Goal: Task Accomplishment & Management: Manage account settings

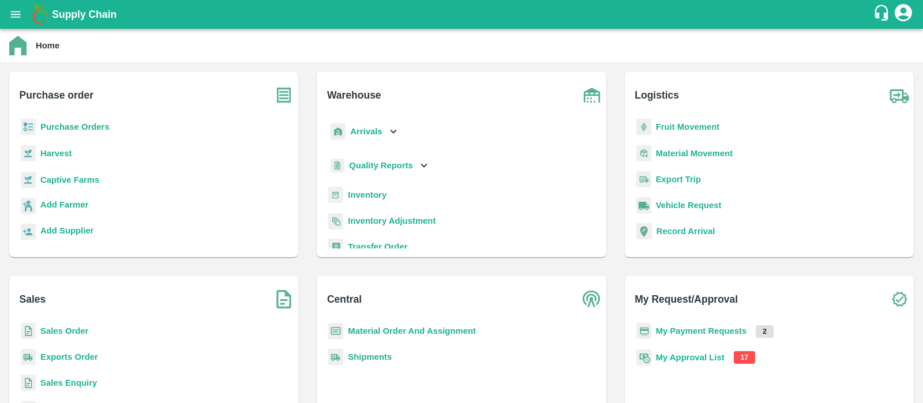
click at [702, 356] on b "My Approval List" at bounding box center [690, 357] width 69 height 9
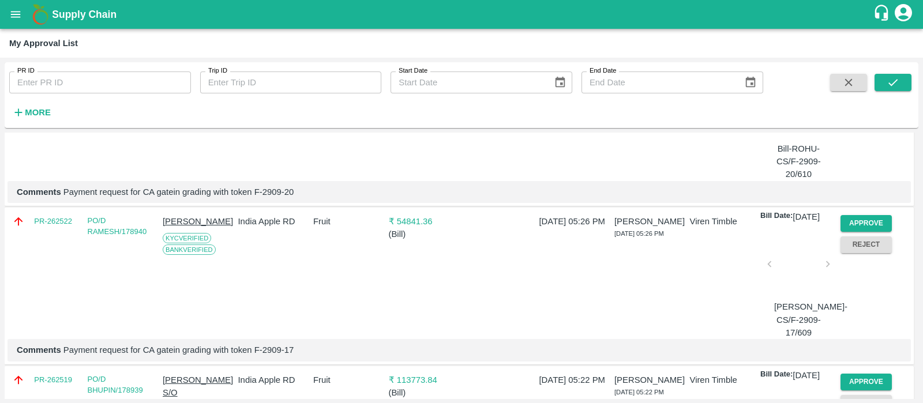
scroll to position [170, 0]
click at [857, 231] on button "Approve" at bounding box center [866, 223] width 52 height 17
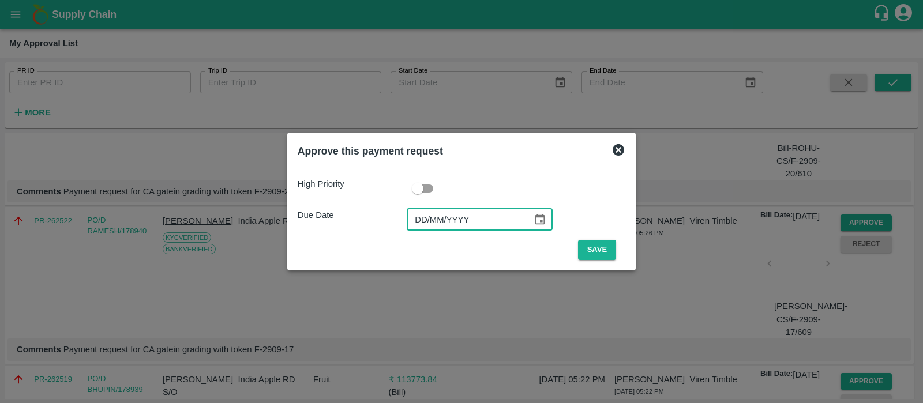
click at [414, 220] on input "DD/MM/YYYY" at bounding box center [466, 220] width 118 height 22
type input "[DATE]"
click at [596, 252] on button "Save" at bounding box center [597, 250] width 38 height 20
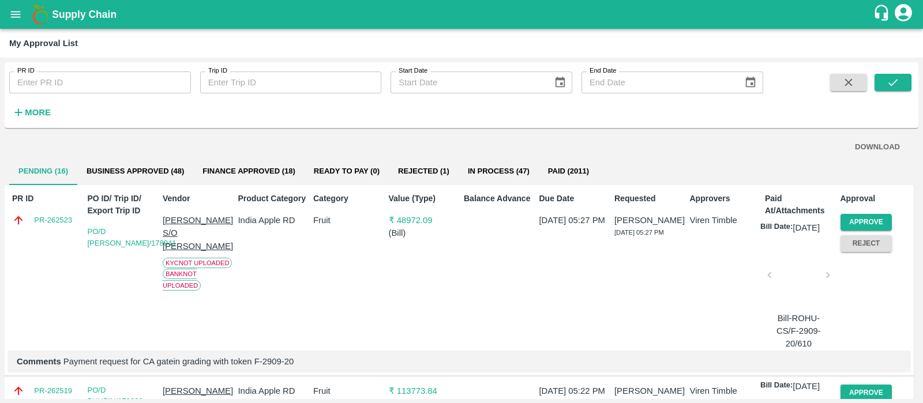
scroll to position [249, 0]
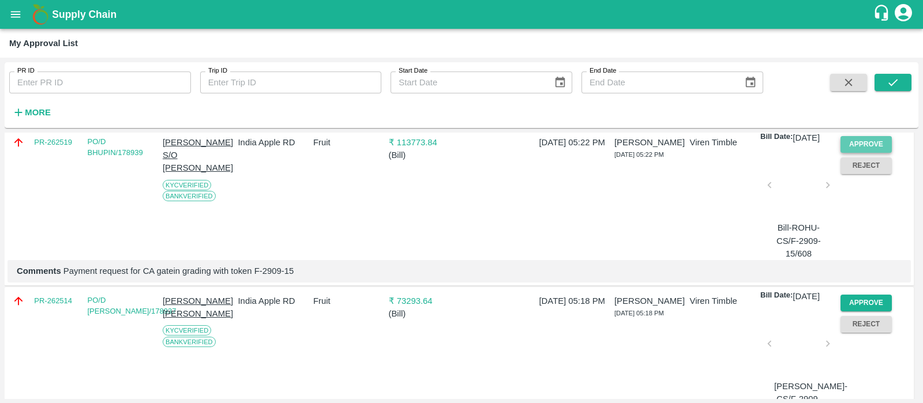
click at [856, 153] on button "Approve" at bounding box center [866, 144] width 52 height 17
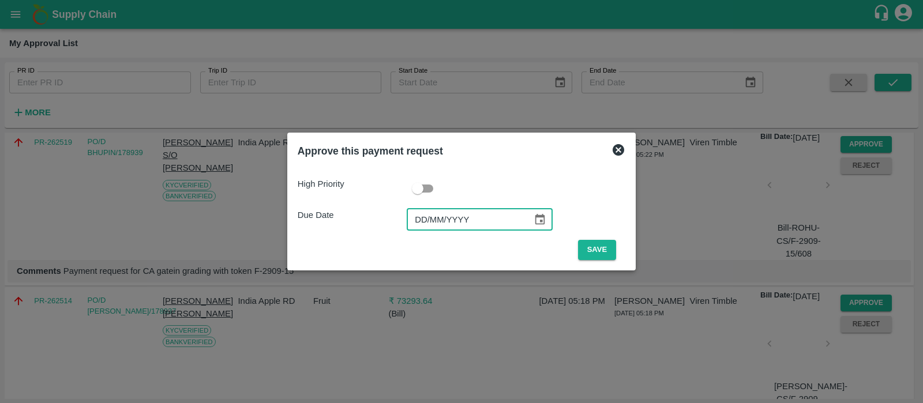
click at [421, 216] on input "DD/MM/YYYY" at bounding box center [466, 220] width 118 height 22
type input "[DATE]"
click at [593, 260] on button "Save" at bounding box center [597, 250] width 38 height 20
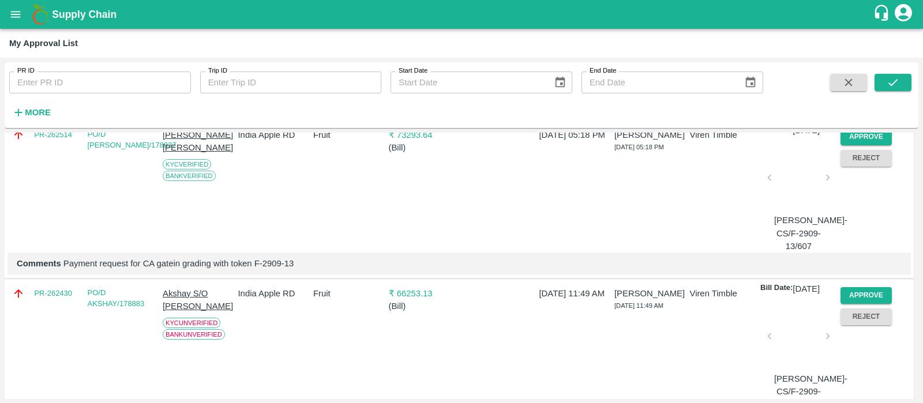
scroll to position [233, 0]
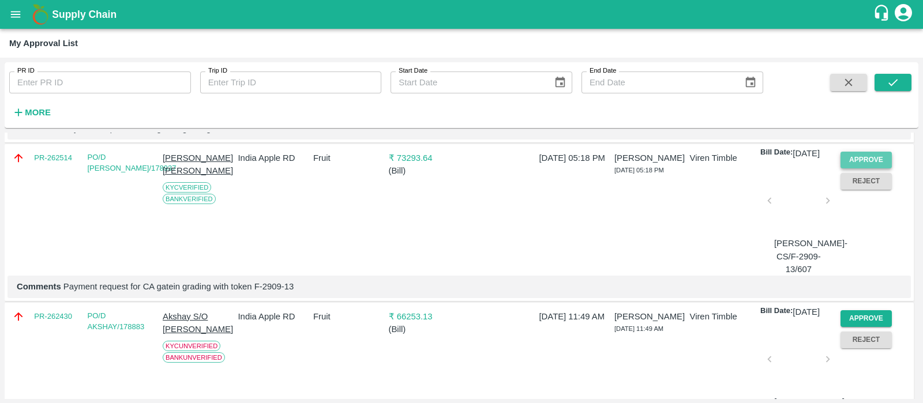
click at [855, 168] on button "Approve" at bounding box center [866, 160] width 52 height 17
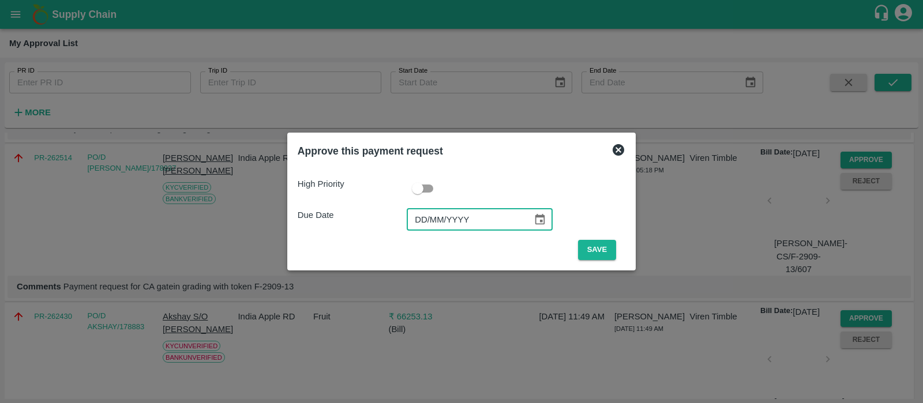
click at [425, 226] on input "DD/MM/YYYY" at bounding box center [466, 220] width 118 height 22
type input "[DATE]"
click at [603, 249] on button "Save" at bounding box center [597, 250] width 38 height 20
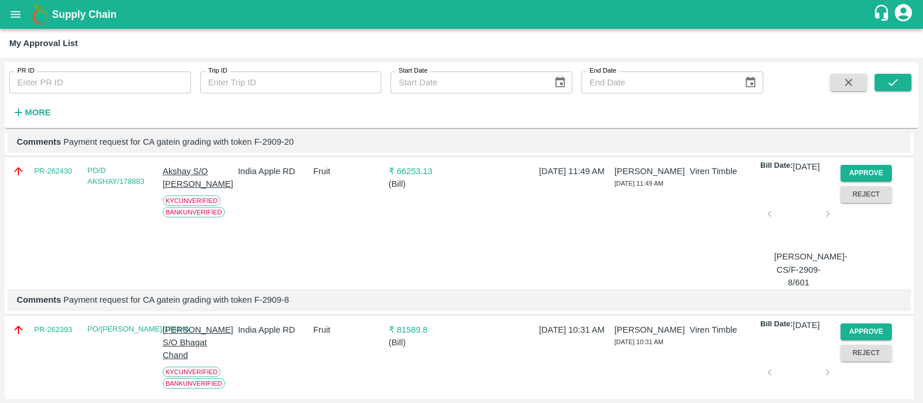
scroll to position [220, 0]
click at [863, 181] on button "Approve" at bounding box center [866, 172] width 52 height 17
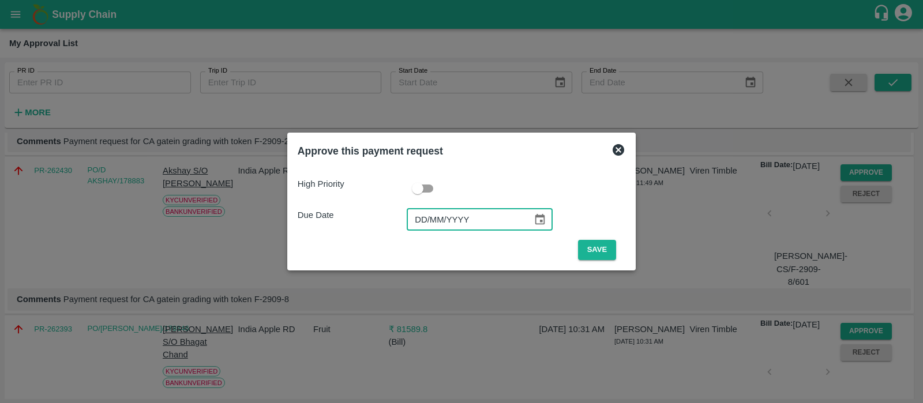
click at [430, 214] on input "DD/MM/YYYY" at bounding box center [466, 220] width 118 height 22
type input "[DATE]"
click at [601, 247] on button "Save" at bounding box center [597, 250] width 38 height 20
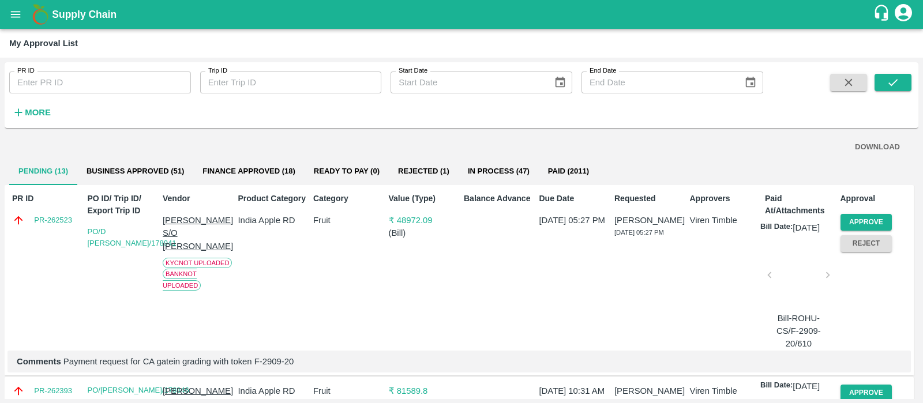
scroll to position [176, 0]
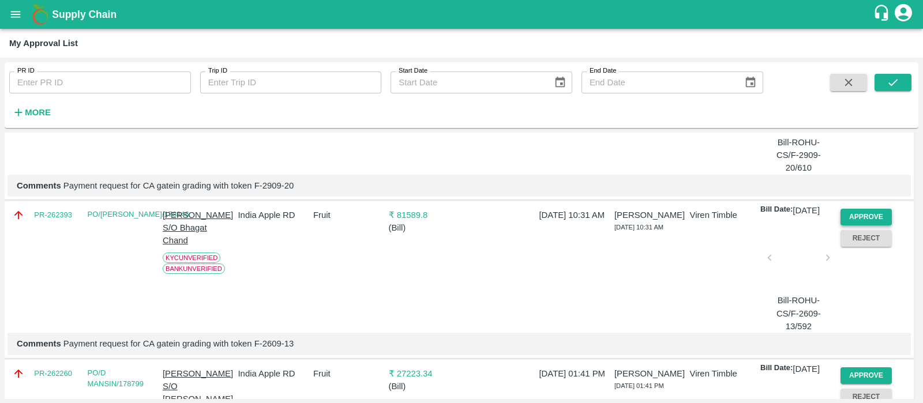
click at [847, 226] on button "Approve" at bounding box center [866, 217] width 52 height 17
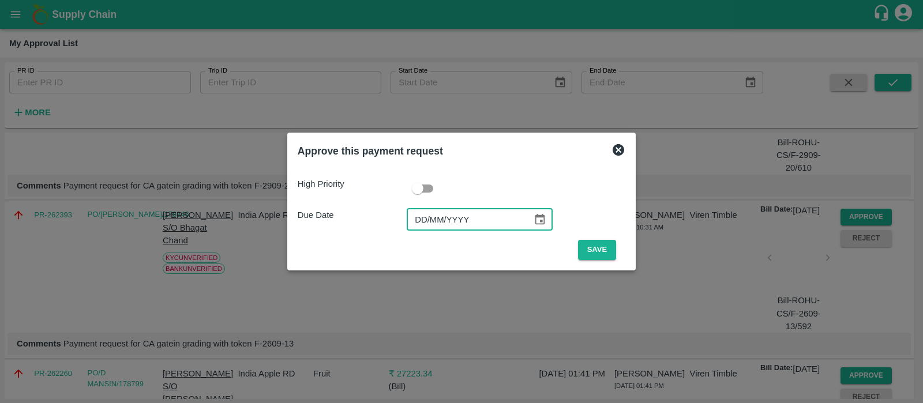
click at [432, 212] on input "DD/MM/YYYY" at bounding box center [466, 220] width 118 height 22
type input "[DATE]"
click at [592, 247] on button "Save" at bounding box center [597, 250] width 38 height 20
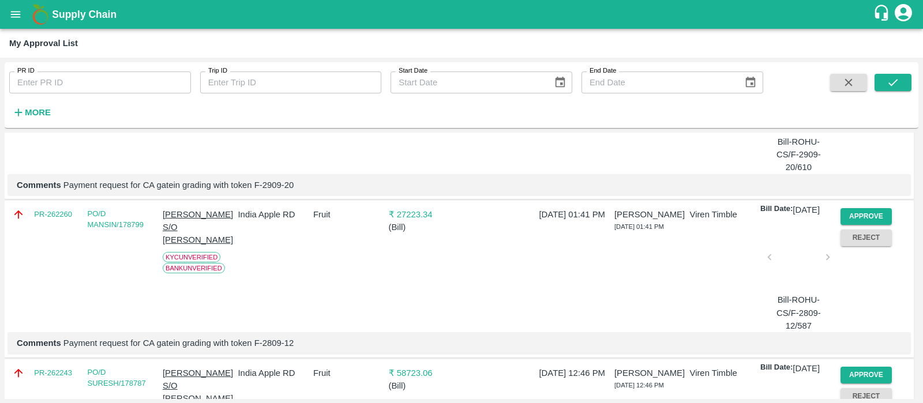
scroll to position [177, 0]
click at [863, 224] on button "Approve" at bounding box center [866, 216] width 52 height 17
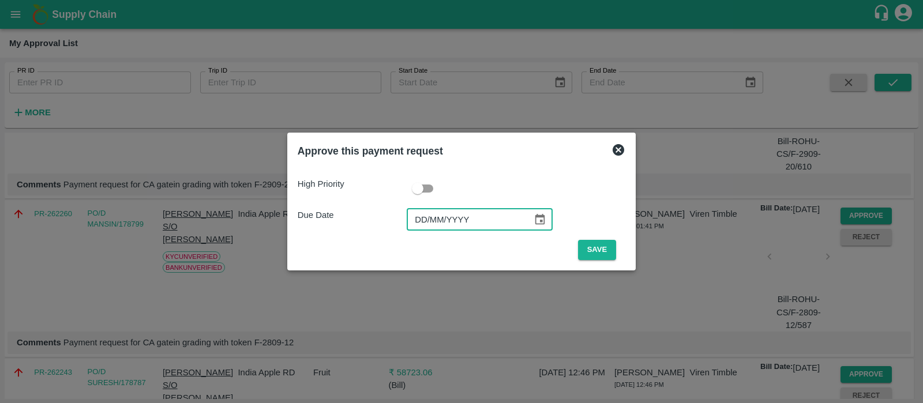
click at [423, 215] on input "DD/MM/YYYY" at bounding box center [466, 220] width 118 height 22
type input "[DATE]"
click at [587, 254] on button "Save" at bounding box center [597, 250] width 38 height 20
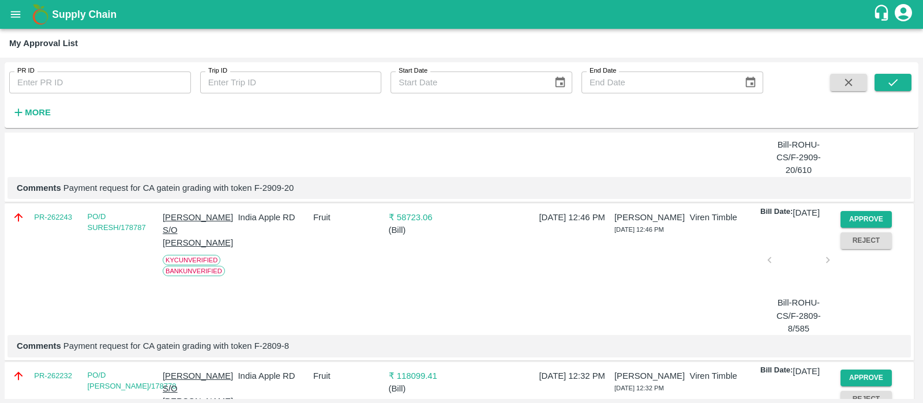
scroll to position [188, 0]
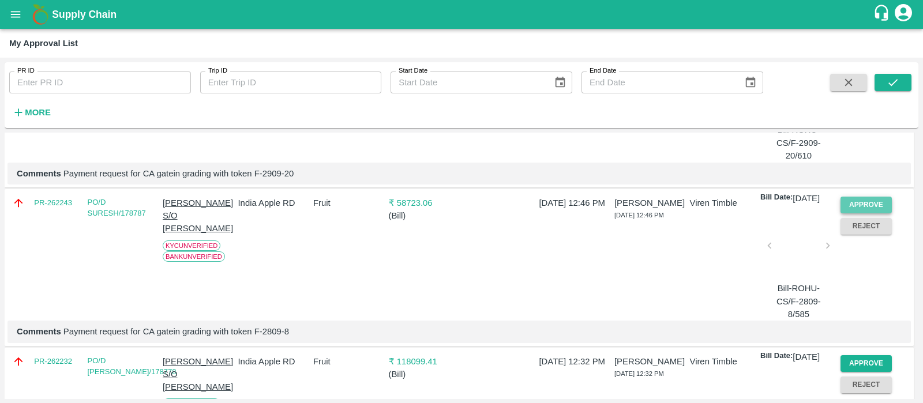
click at [876, 211] on button "Approve" at bounding box center [866, 205] width 52 height 17
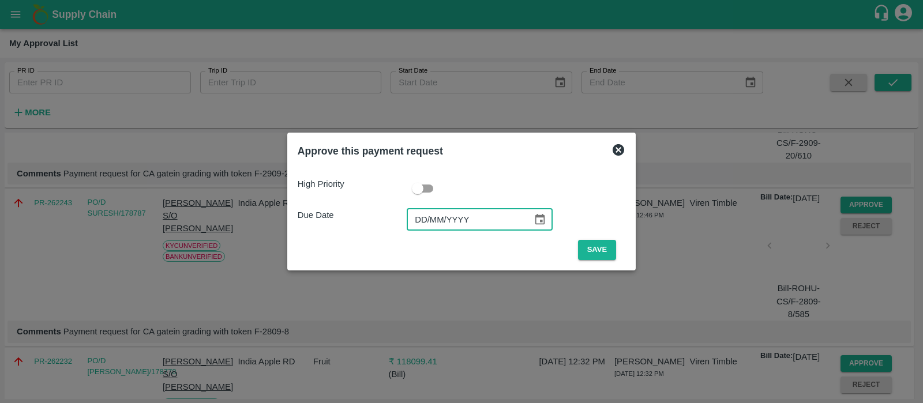
click at [417, 224] on input "DD/MM/YYYY" at bounding box center [466, 220] width 118 height 22
type input "[DATE]"
click at [594, 243] on button "Save" at bounding box center [597, 250] width 38 height 20
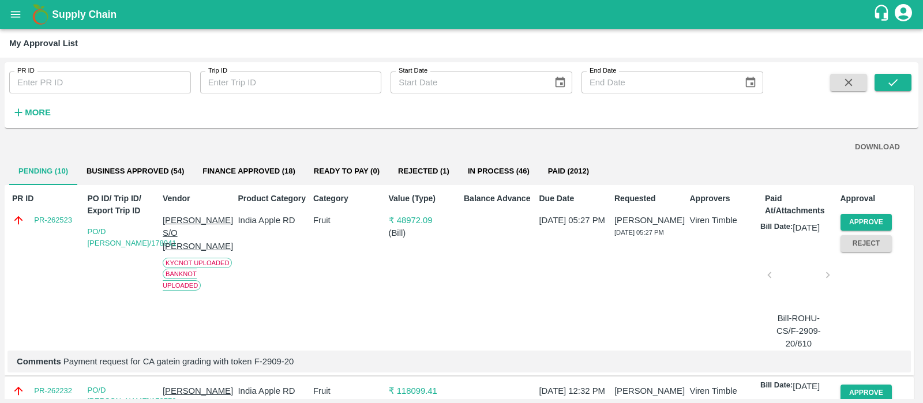
scroll to position [174, 0]
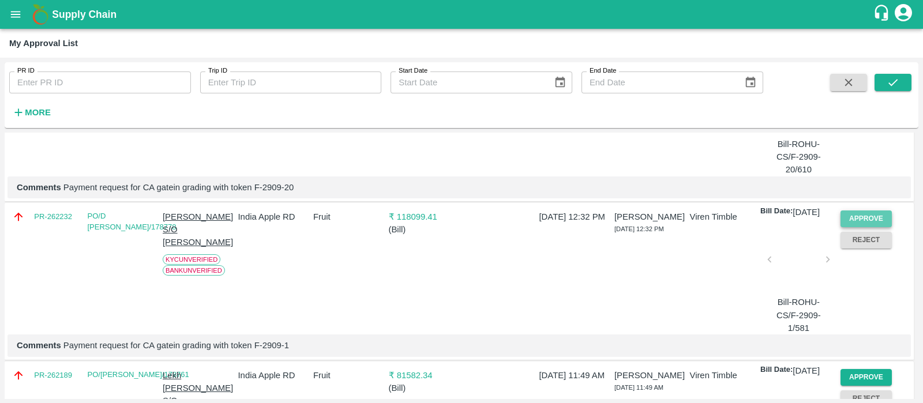
click at [855, 227] on button "Approve" at bounding box center [866, 219] width 52 height 17
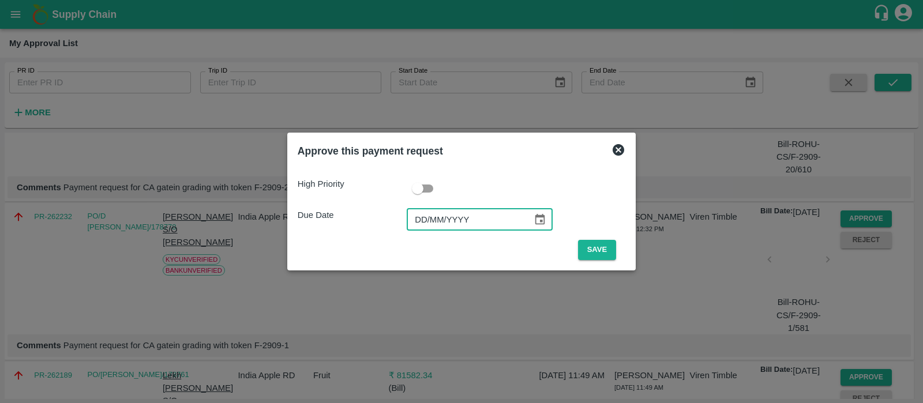
click at [426, 224] on input "DD/MM/YYYY" at bounding box center [466, 220] width 118 height 22
type input "[DATE]"
click at [588, 246] on button "Save" at bounding box center [597, 250] width 38 height 20
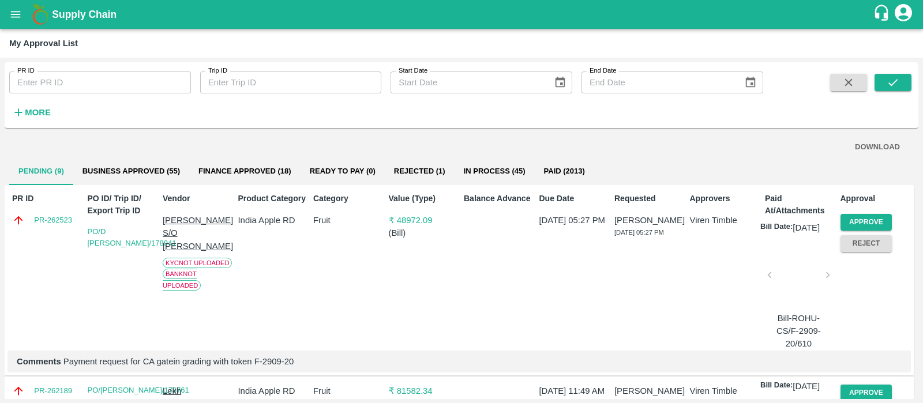
scroll to position [160, 0]
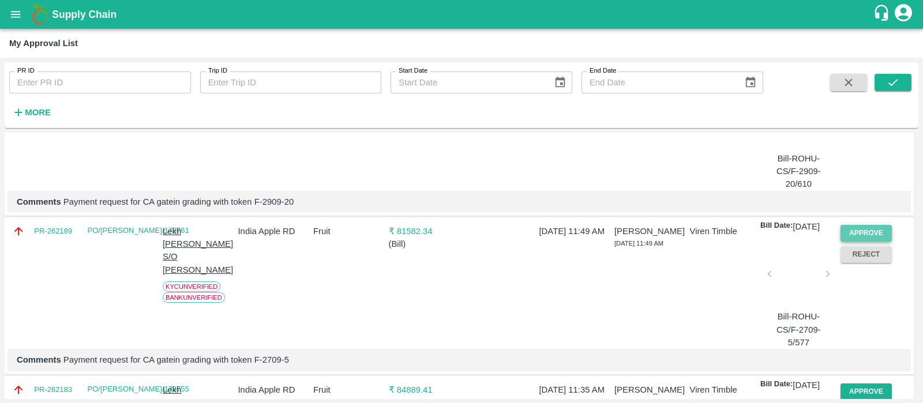
click at [865, 239] on button "Approve" at bounding box center [866, 233] width 52 height 17
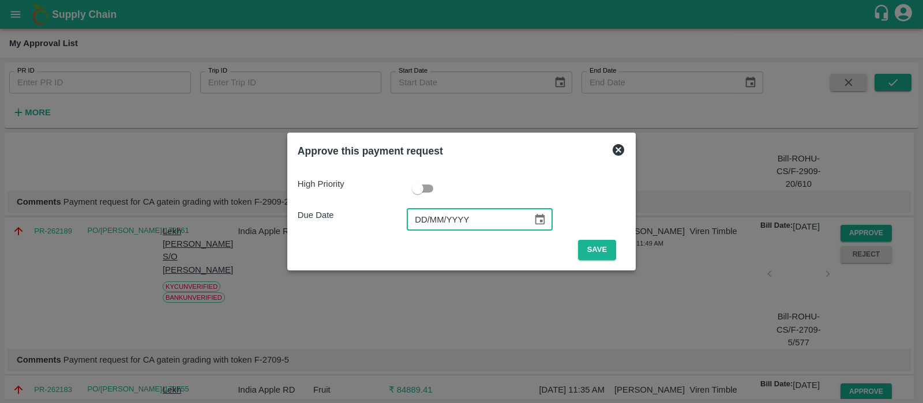
click at [427, 216] on input "DD/MM/YYYY" at bounding box center [466, 220] width 118 height 22
type input "[DATE]"
click at [608, 251] on button "Save" at bounding box center [597, 250] width 38 height 20
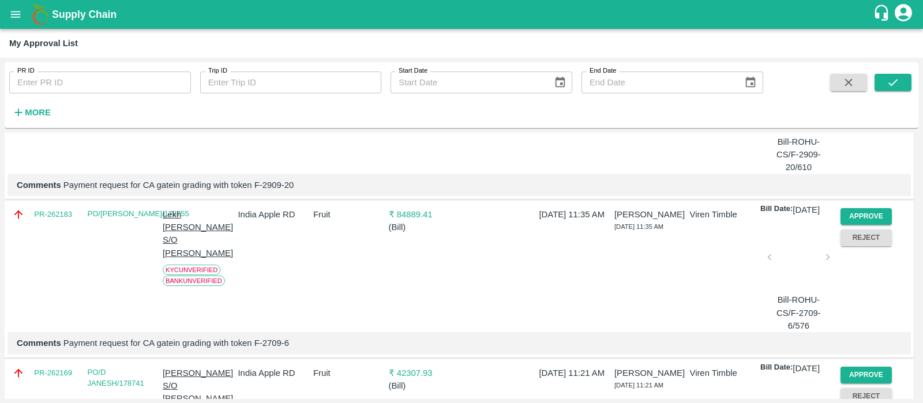
scroll to position [179, 0]
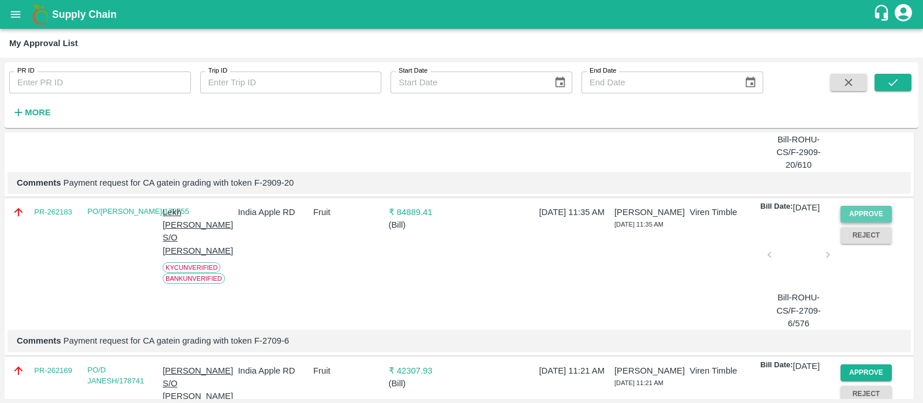
click at [869, 219] on button "Approve" at bounding box center [866, 214] width 52 height 17
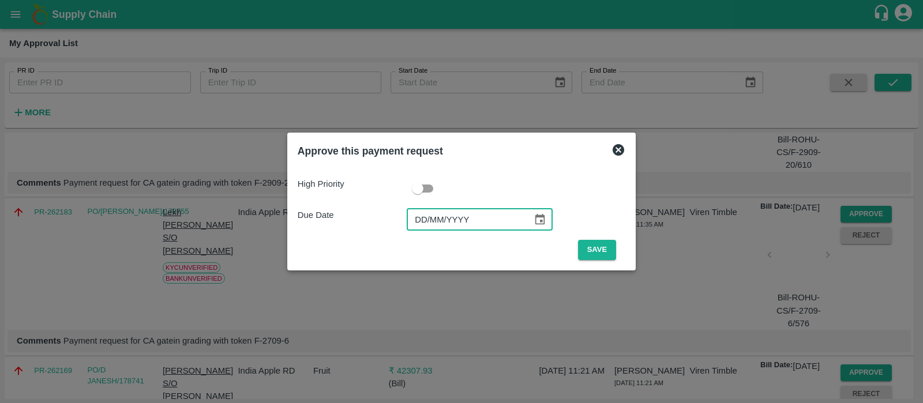
click at [428, 222] on input "DD/MM/YYYY" at bounding box center [466, 220] width 118 height 22
type input "[DATE]"
click at [591, 240] on button "Save" at bounding box center [597, 250] width 38 height 20
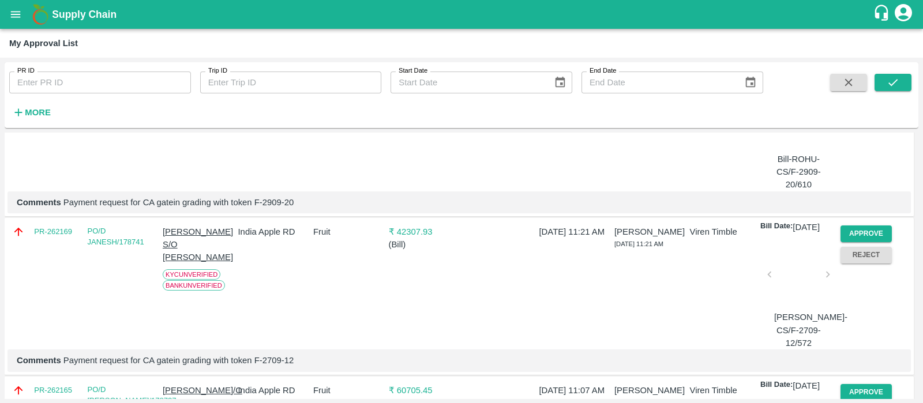
scroll to position [160, 0]
click at [199, 251] on p "[PERSON_NAME] S/O [PERSON_NAME]" at bounding box center [198, 244] width 70 height 39
click at [858, 242] on button "Approve" at bounding box center [866, 233] width 52 height 17
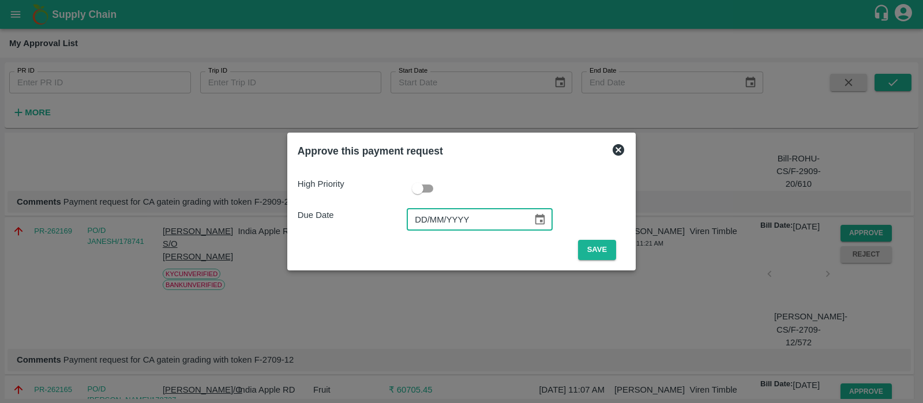
click at [416, 224] on input "DD/MM/YYYY" at bounding box center [466, 220] width 118 height 22
click at [416, 224] on input "02/MM/YYYY" at bounding box center [466, 220] width 118 height 22
click at [420, 220] on input "DD/MM/0025" at bounding box center [466, 220] width 118 height 22
type input "[DATE]"
click at [597, 250] on button "Save" at bounding box center [597, 250] width 38 height 20
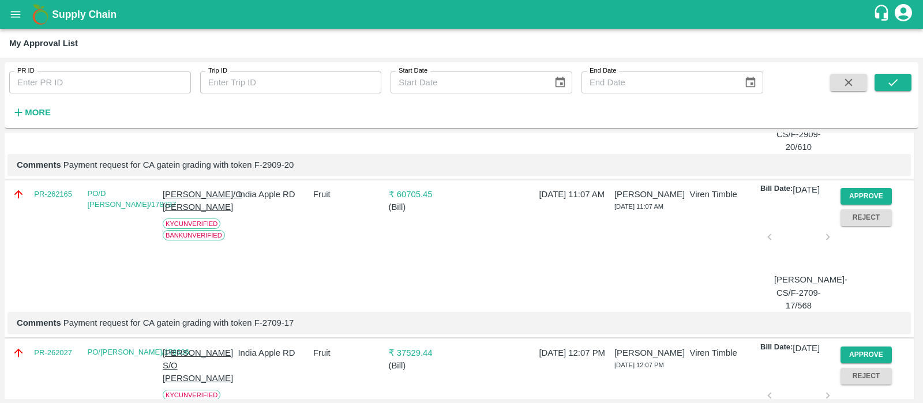
scroll to position [197, 0]
click at [873, 197] on button "Approve" at bounding box center [866, 195] width 52 height 17
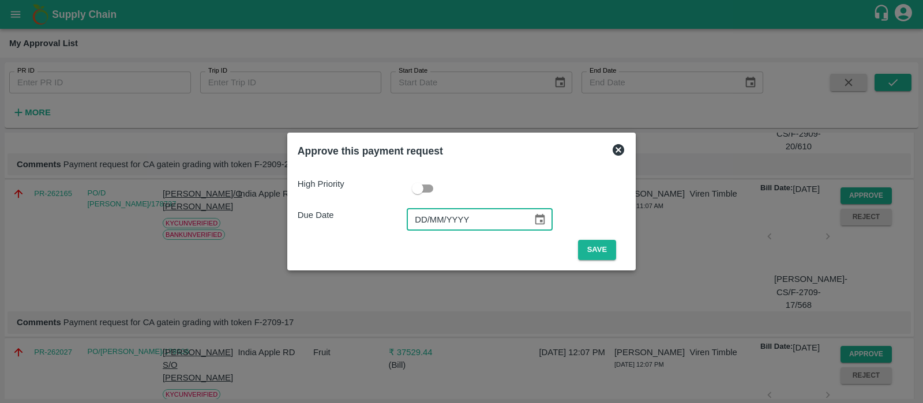
click at [422, 212] on input "DD/MM/YYYY" at bounding box center [466, 220] width 118 height 22
type input "[DATE]"
click at [606, 243] on button "Save" at bounding box center [597, 250] width 38 height 20
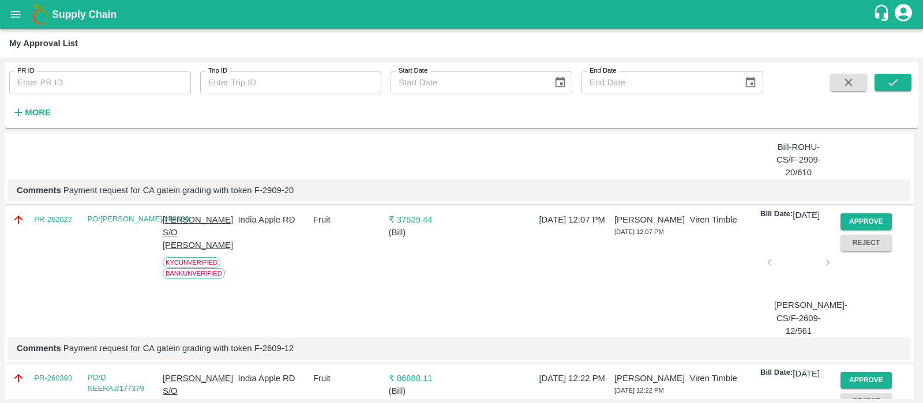
scroll to position [172, 0]
click at [861, 228] on button "Approve" at bounding box center [866, 220] width 52 height 17
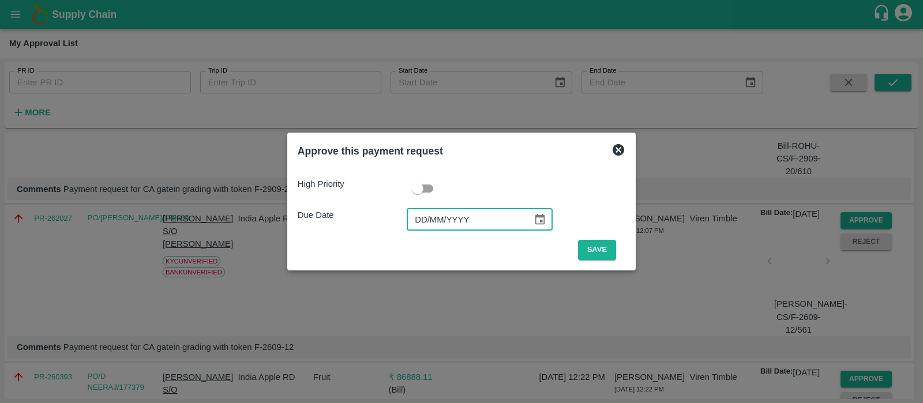
click at [422, 216] on input "DD/MM/YYYY" at bounding box center [466, 220] width 118 height 22
type input "[DATE]"
click at [589, 252] on button "Save" at bounding box center [597, 250] width 38 height 20
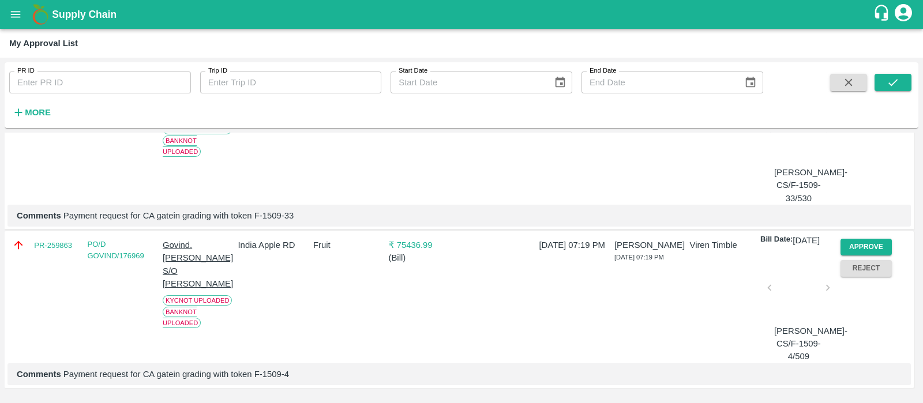
scroll to position [0, 0]
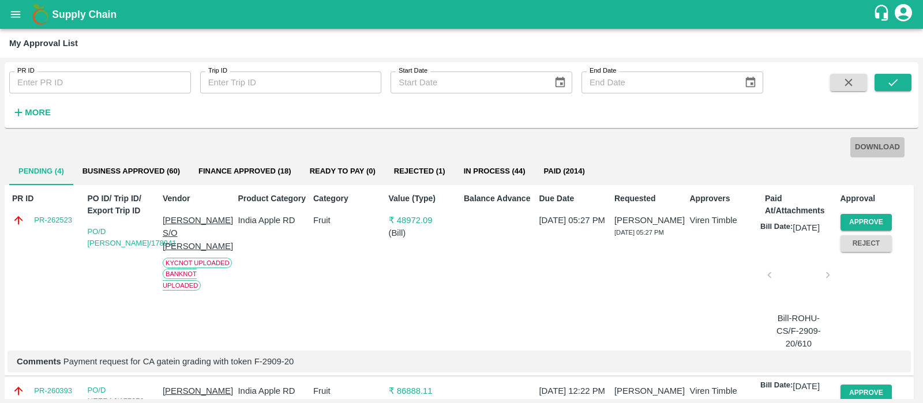
click at [880, 145] on button "DOWNLOAD" at bounding box center [877, 147] width 54 height 20
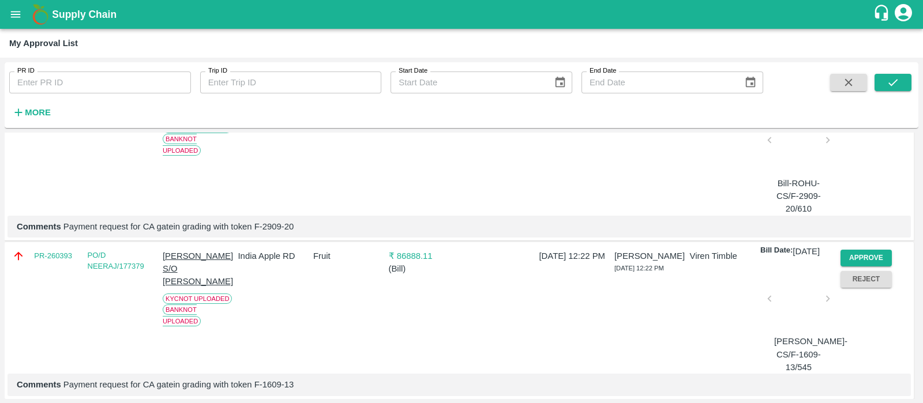
scroll to position [133, 0]
